Goal: Transaction & Acquisition: Purchase product/service

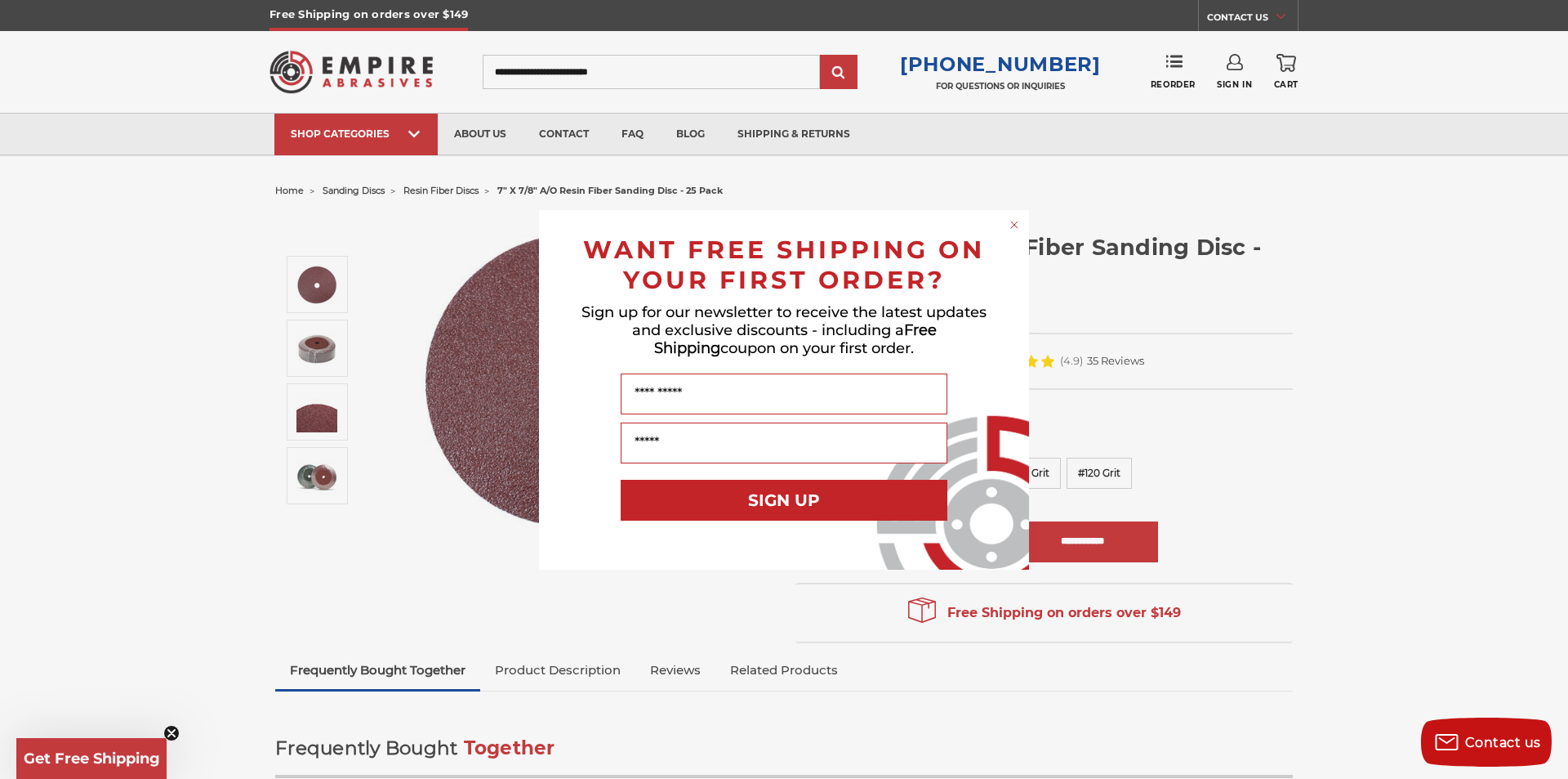
click at [1017, 221] on circle "Close dialog" at bounding box center [1014, 224] width 16 height 16
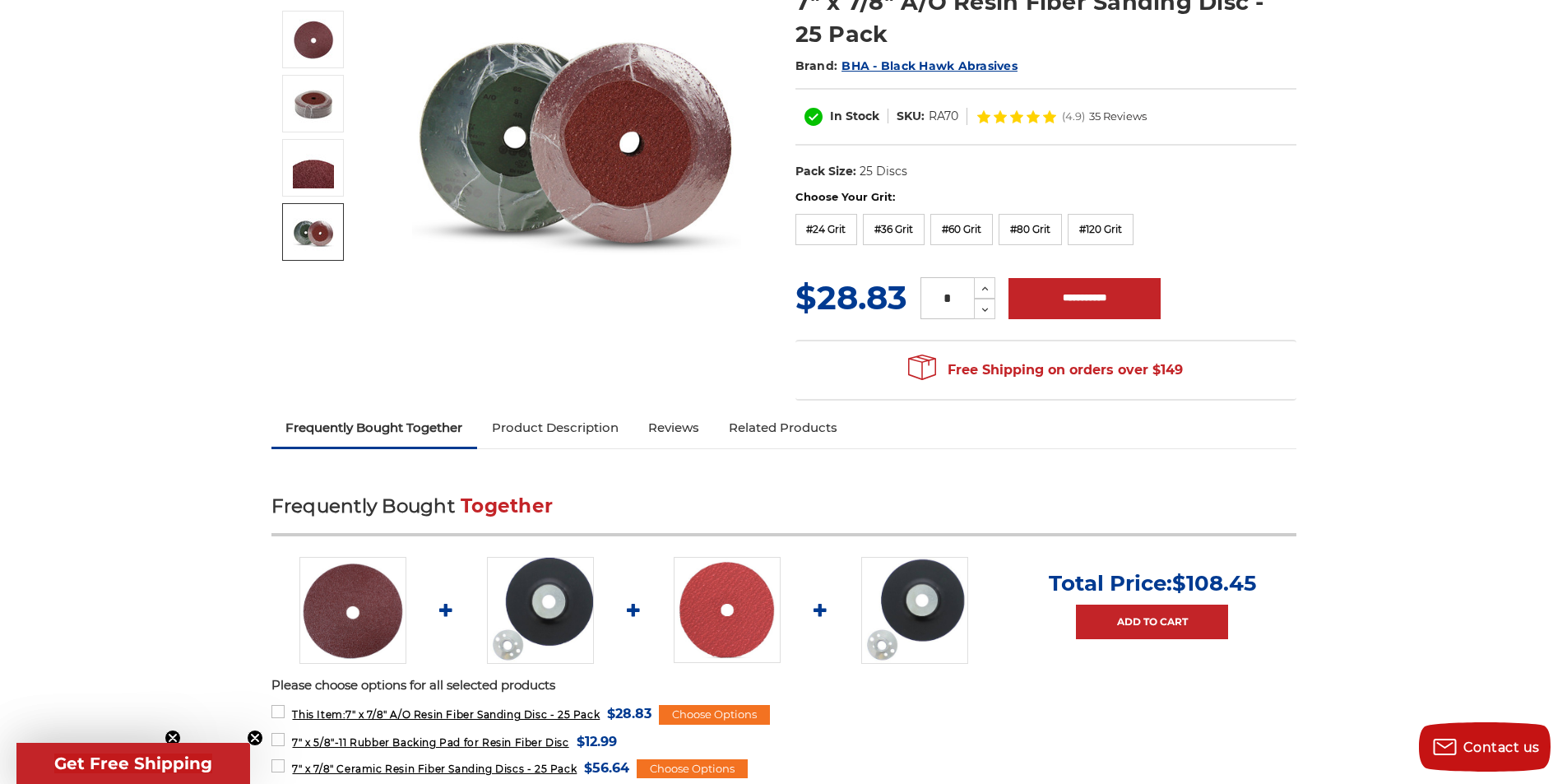
scroll to position [329, 0]
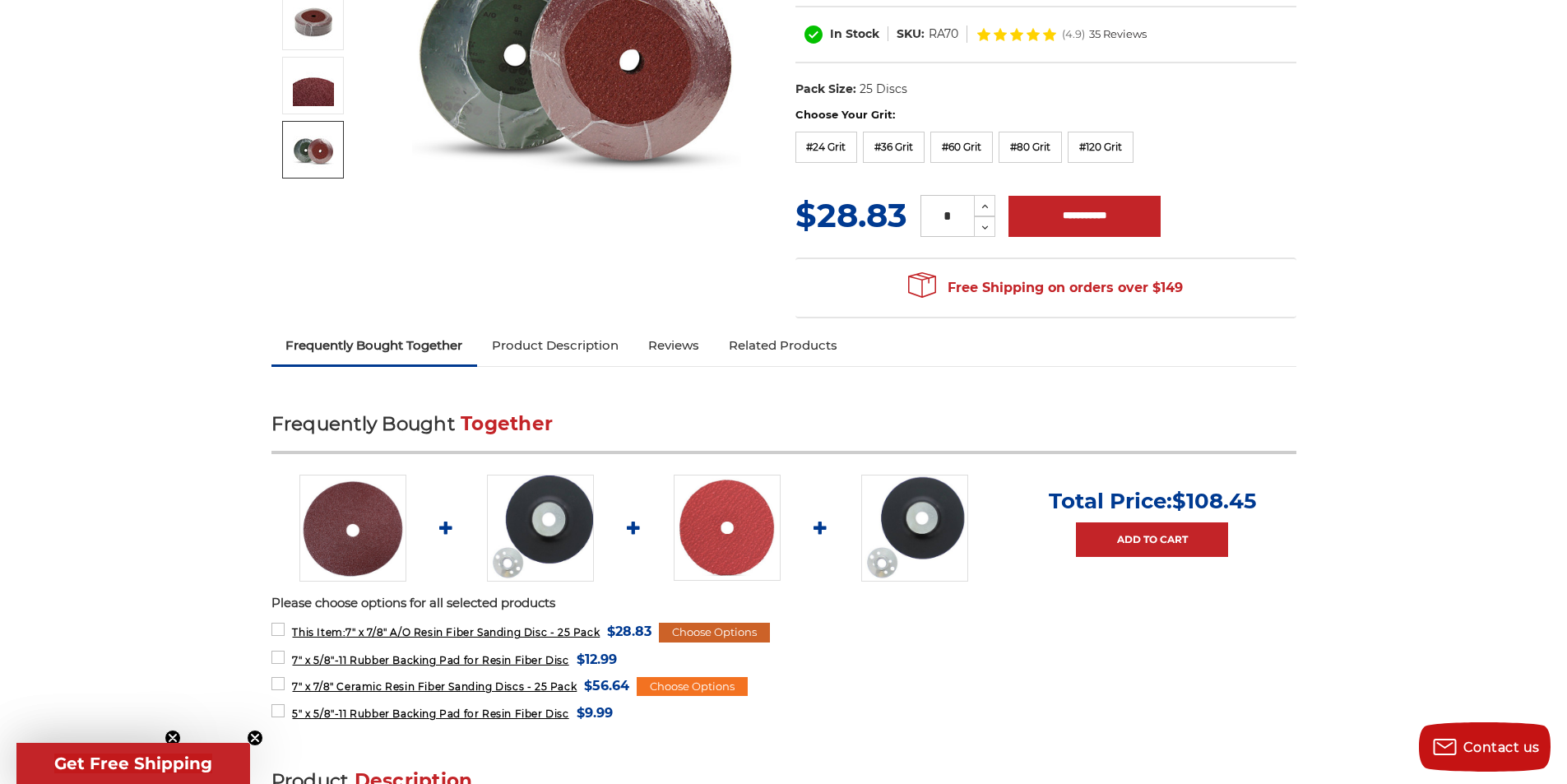
click at [712, 626] on div "Choose Options" at bounding box center [715, 631] width 111 height 19
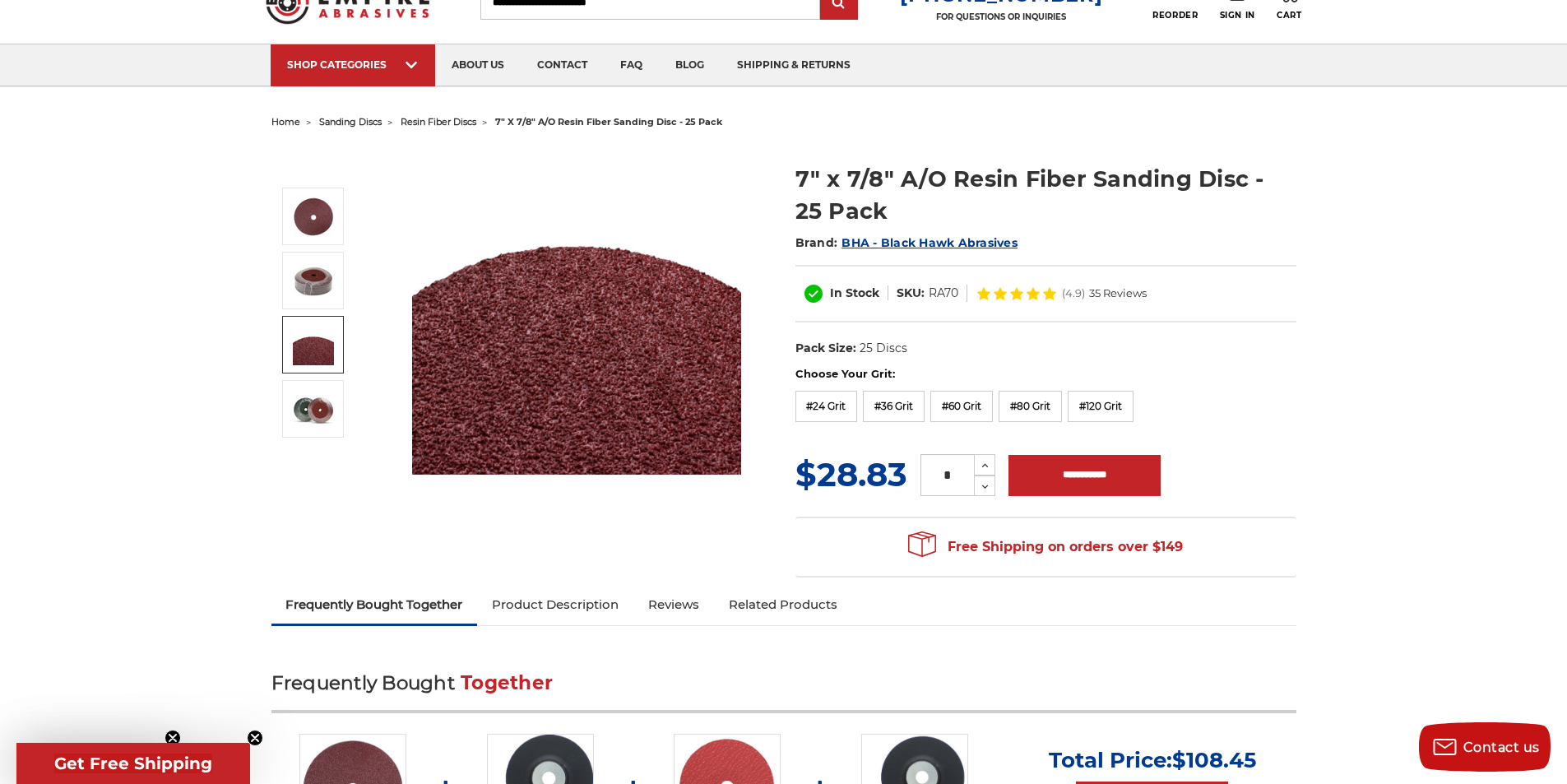
scroll to position [0, 0]
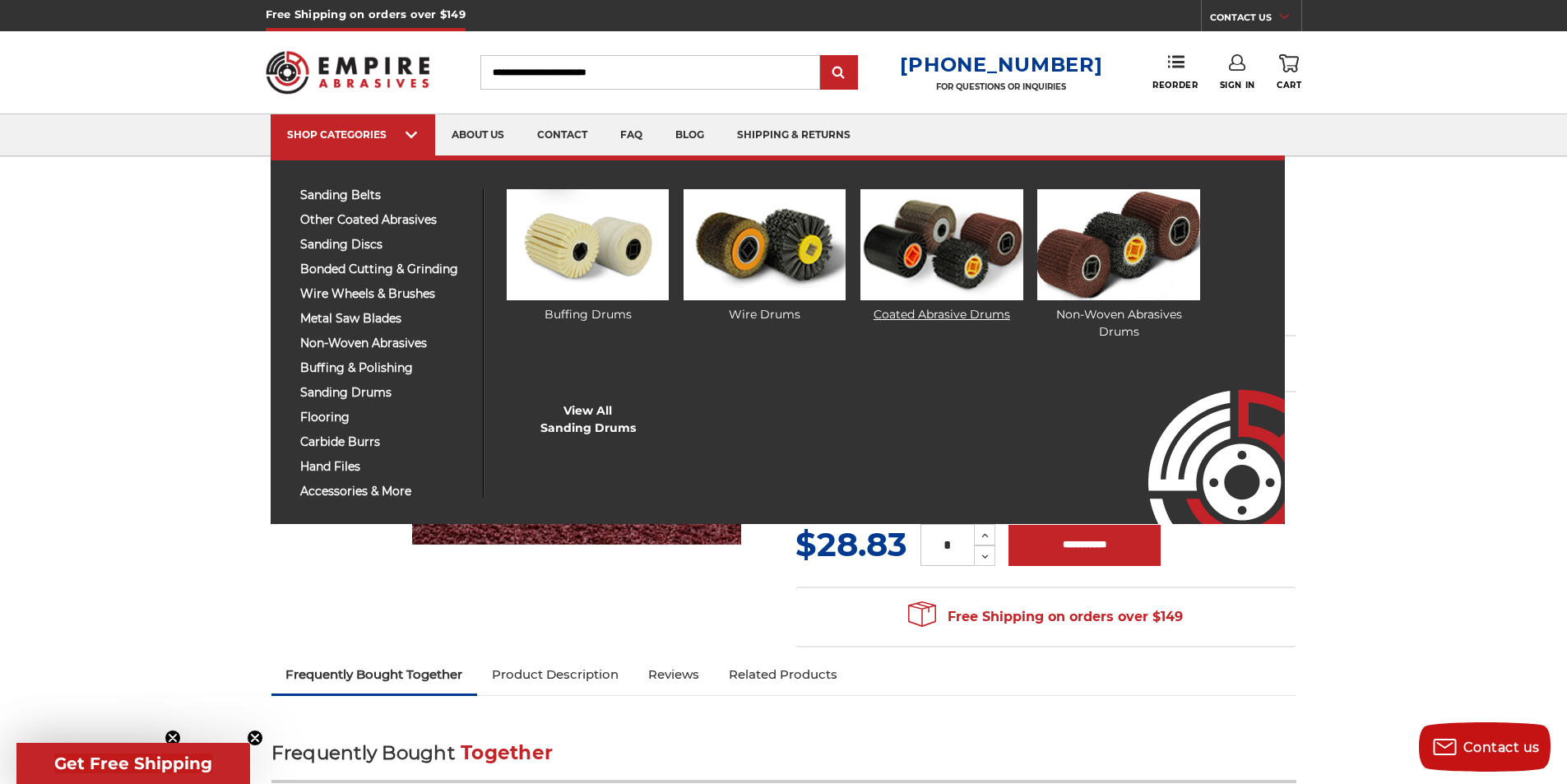
click at [925, 312] on link "Coated Abrasive Drums" at bounding box center [942, 256] width 162 height 134
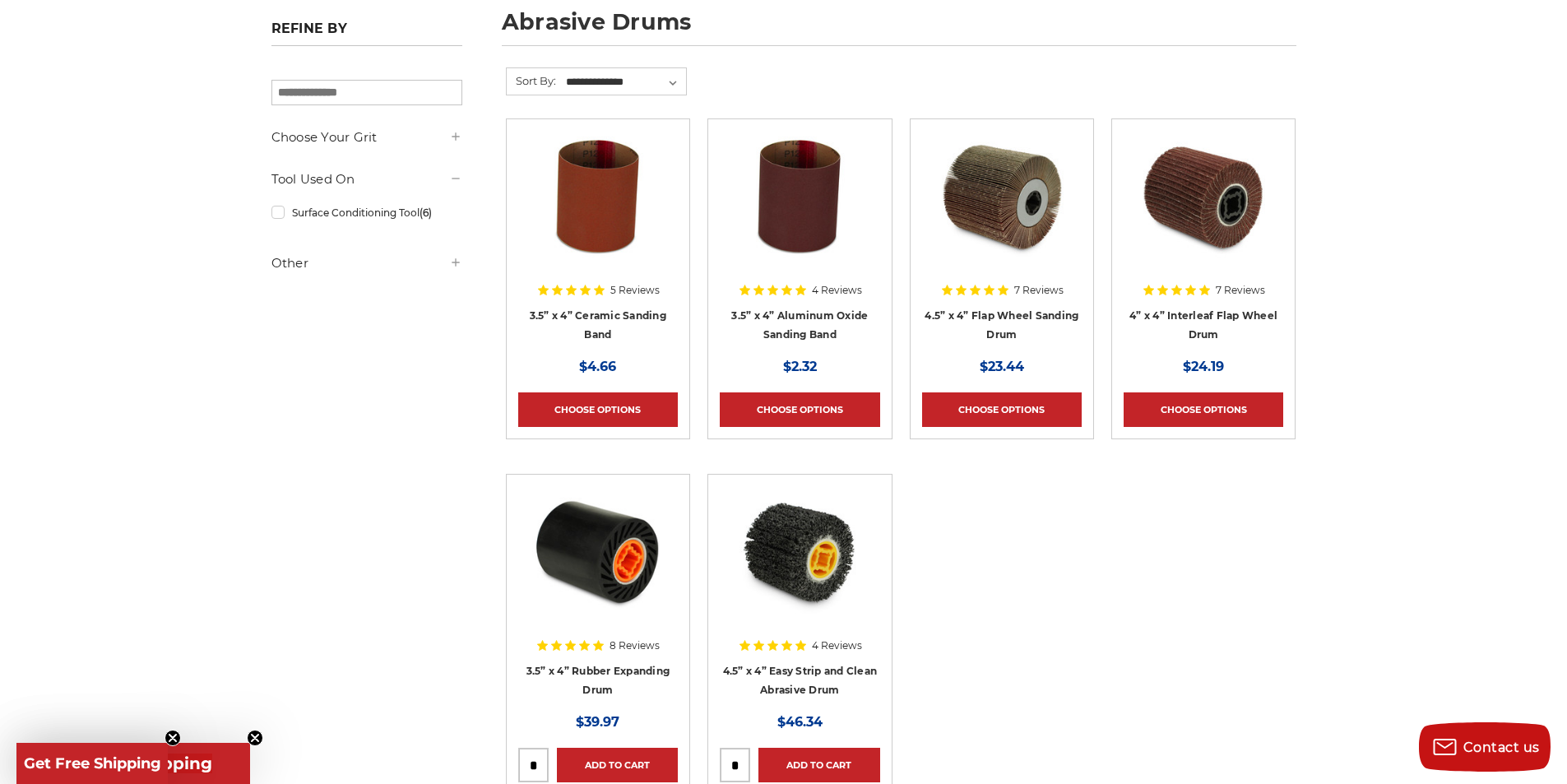
scroll to position [329, 0]
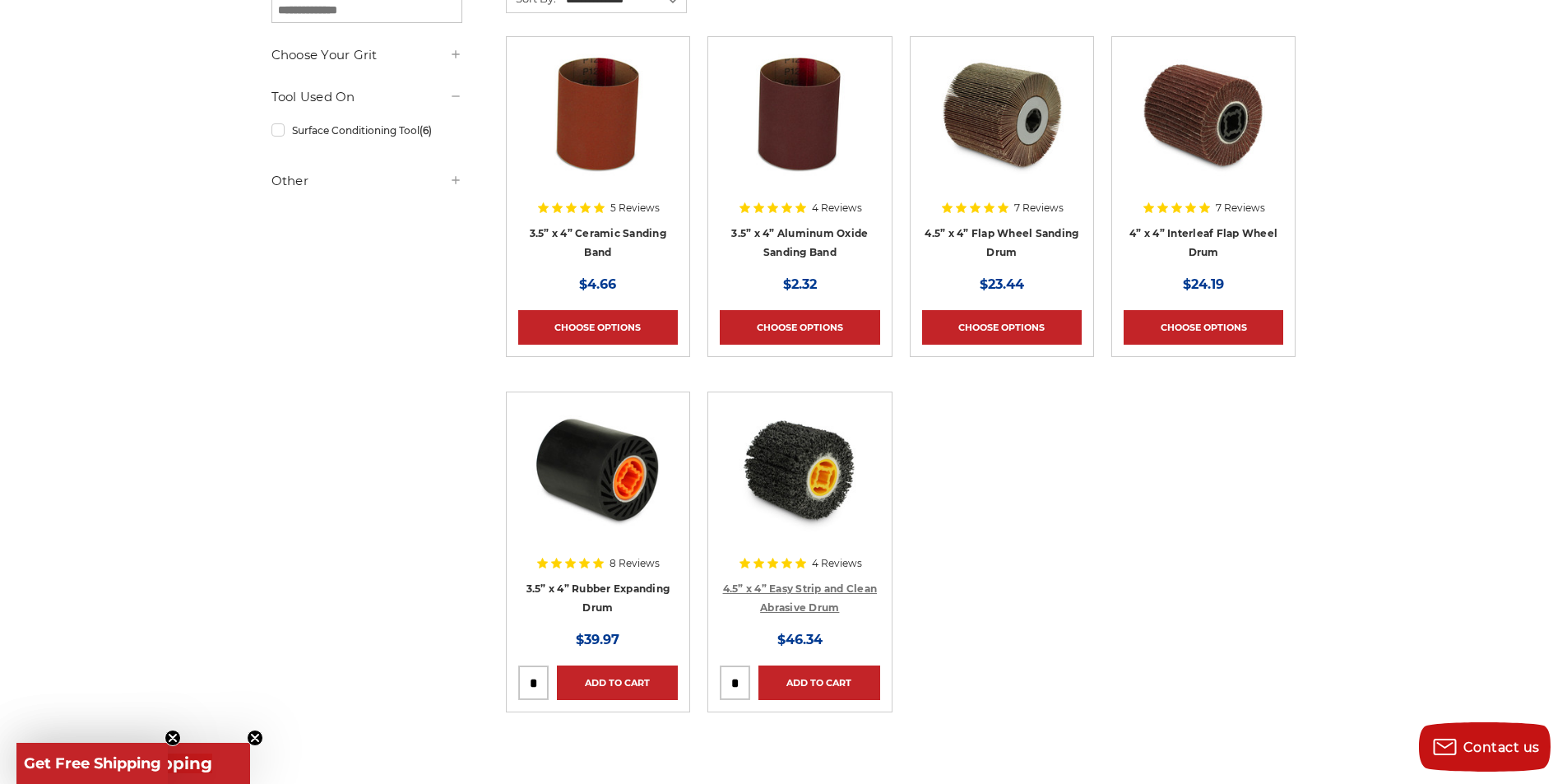
click at [806, 586] on link "4.5” x 4” Easy Strip and Clean Abrasive Drum" at bounding box center [800, 597] width 154 height 31
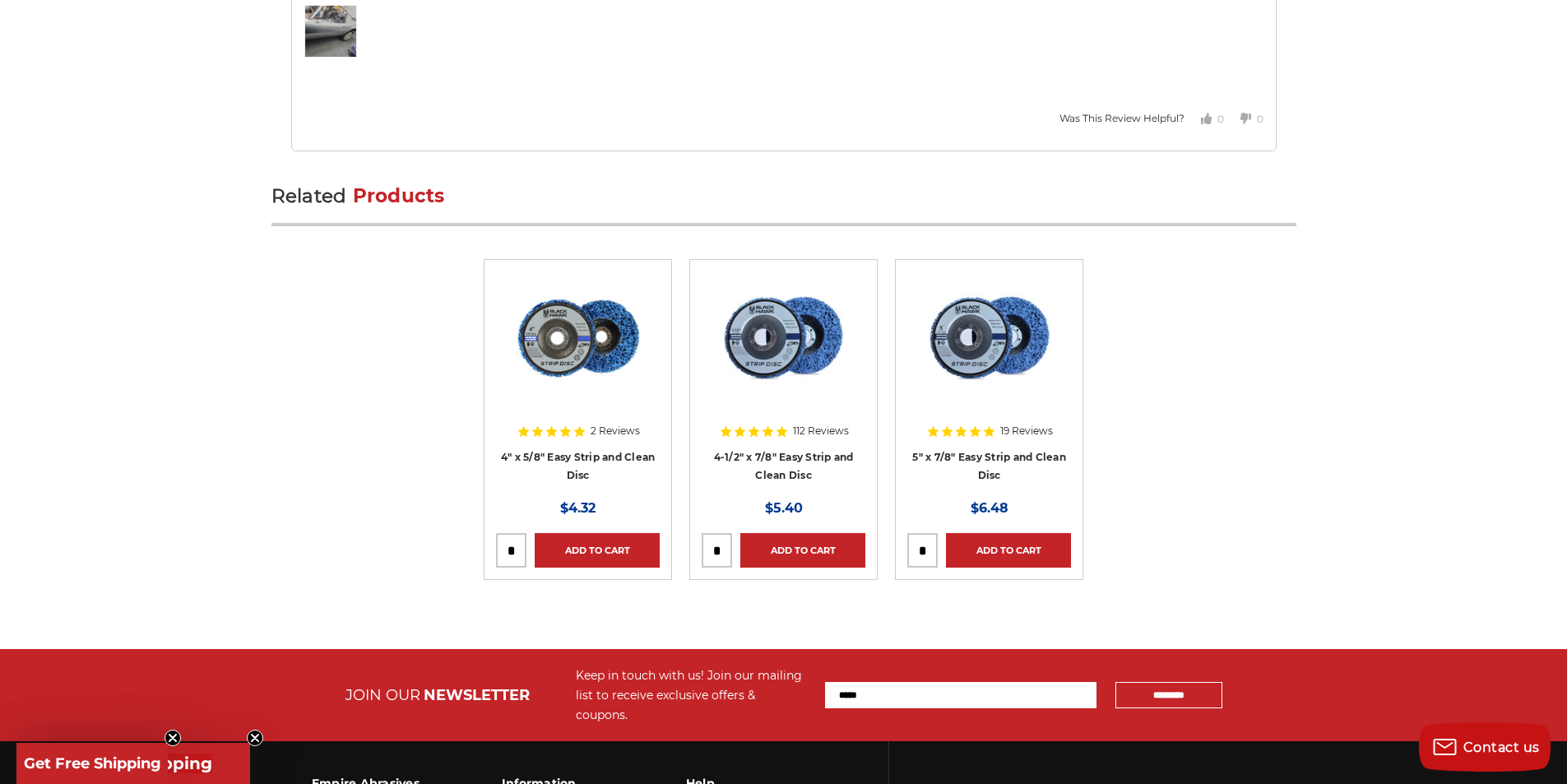
scroll to position [3536, 0]
